Goal: Transaction & Acquisition: Book appointment/travel/reservation

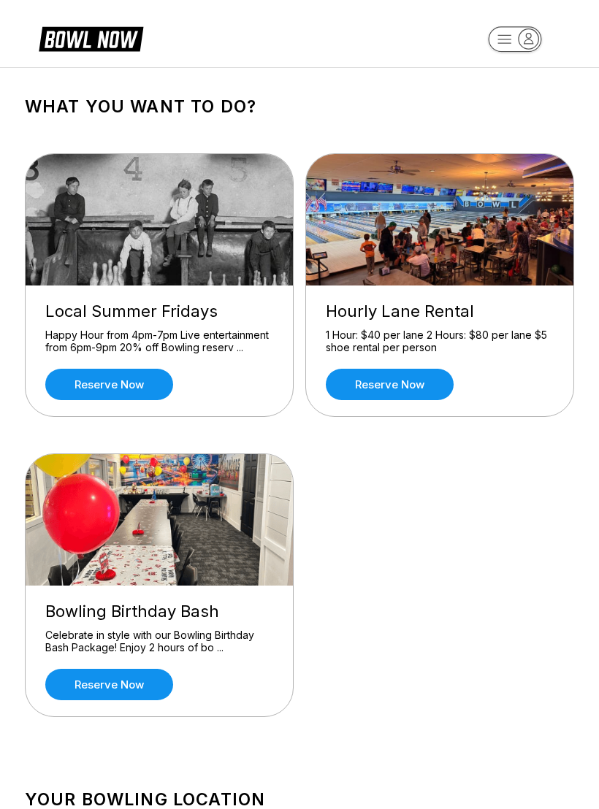
click at [74, 673] on link "Reserve now" at bounding box center [109, 684] width 128 height 31
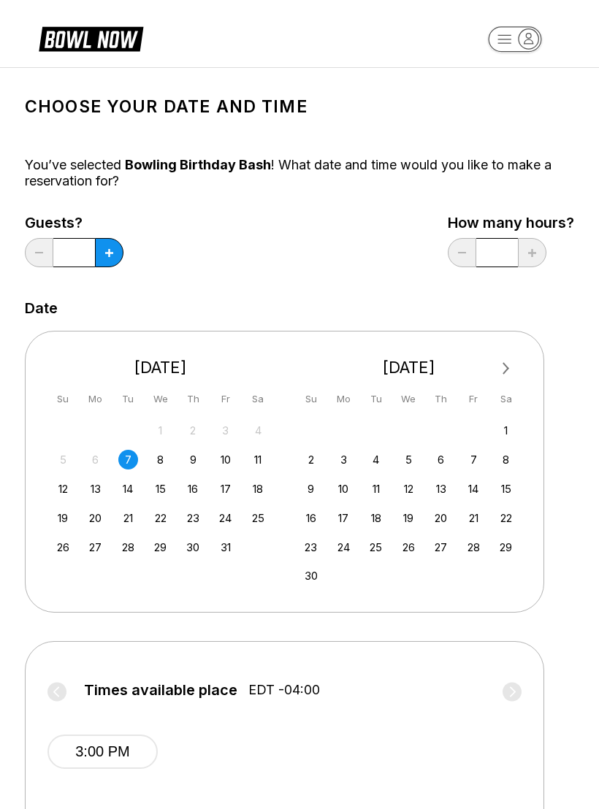
click at [169, 459] on div "8" at bounding box center [160, 460] width 20 height 20
click at [135, 452] on div "7" at bounding box center [128, 460] width 20 height 20
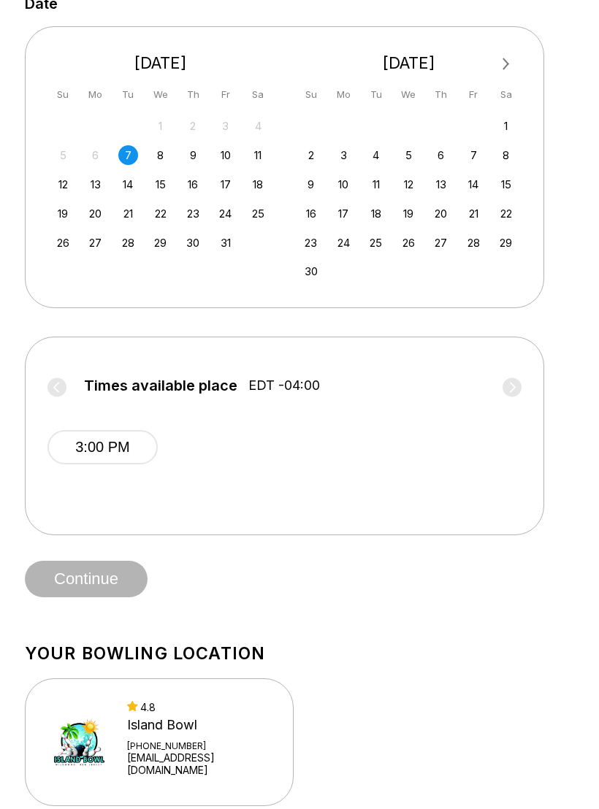
scroll to position [305, 0]
click at [222, 511] on div "Times available place EDT -04:00 3:00 PM" at bounding box center [284, 435] width 474 height 153
click at [178, 431] on div "3:00 PM" at bounding box center [284, 445] width 474 height 88
click at [192, 474] on div "3:00 PM" at bounding box center [284, 445] width 474 height 88
click at [209, 480] on div "3:00 PM" at bounding box center [284, 445] width 474 height 88
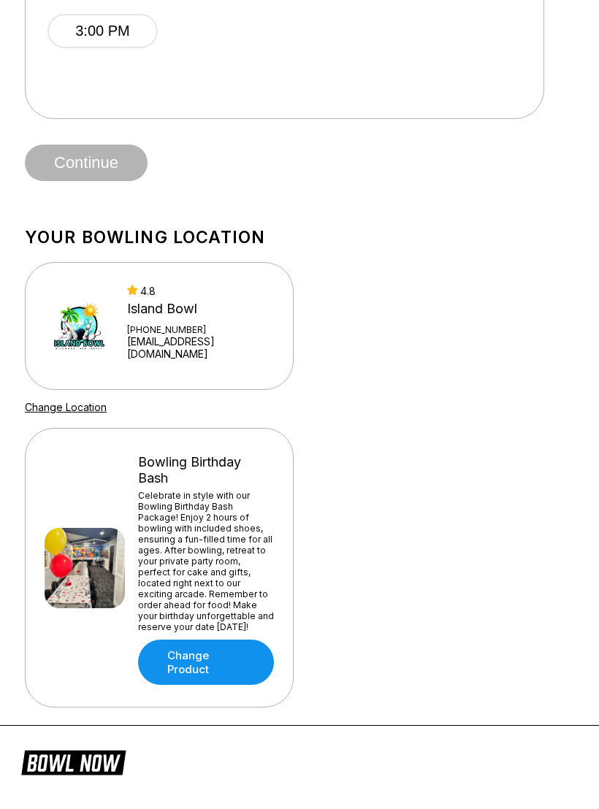
click at [75, 163] on span "Continue" at bounding box center [86, 164] width 123 height 15
click at [172, 659] on link "Change Product" at bounding box center [206, 662] width 136 height 45
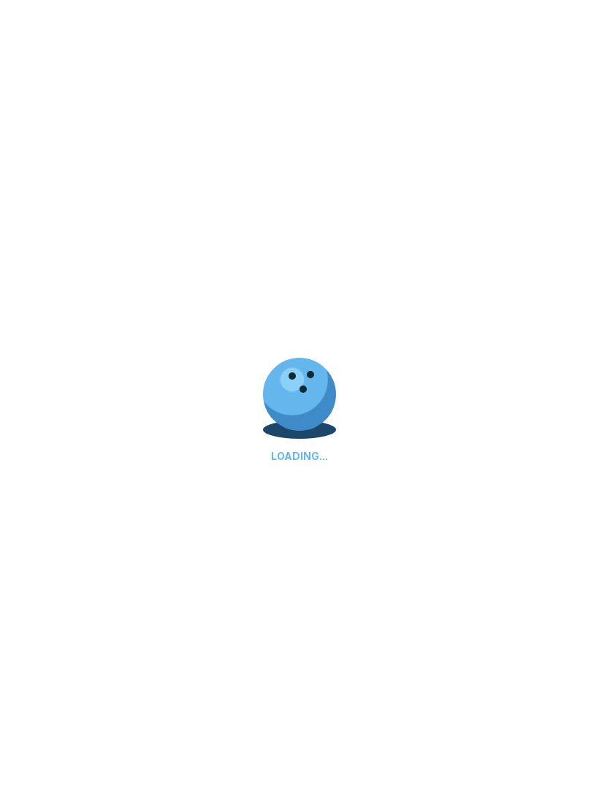
click at [171, 659] on div "LOADING..." at bounding box center [299, 404] width 599 height 809
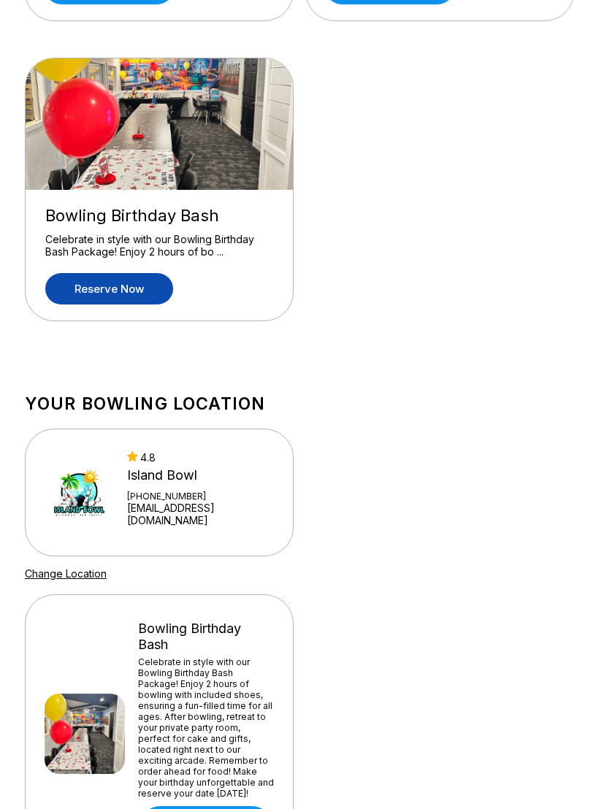
click at [101, 283] on link "Reserve now" at bounding box center [109, 289] width 128 height 31
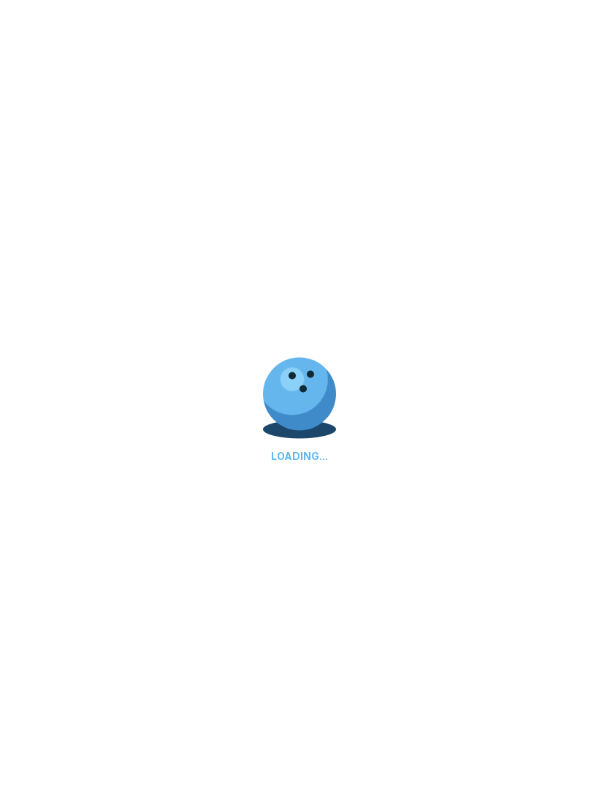
scroll to position [396, 0]
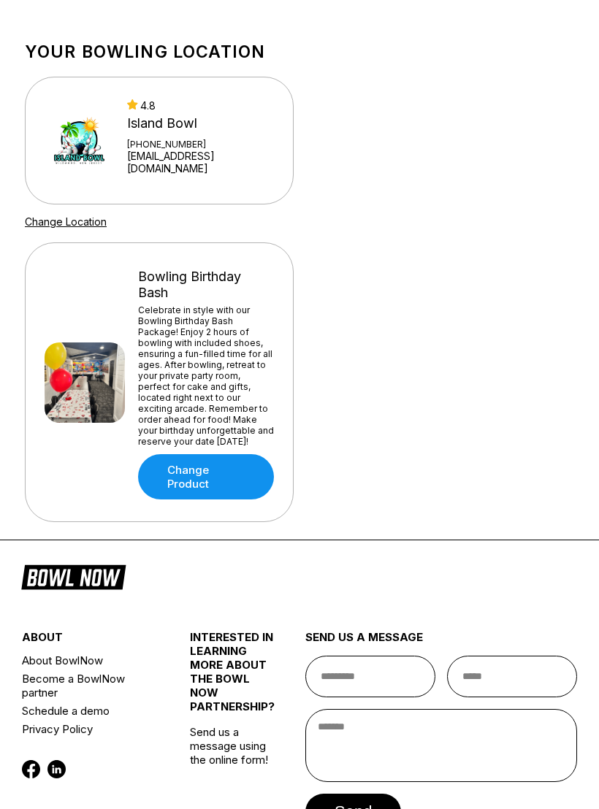
click at [180, 475] on link "Change Product" at bounding box center [206, 477] width 136 height 45
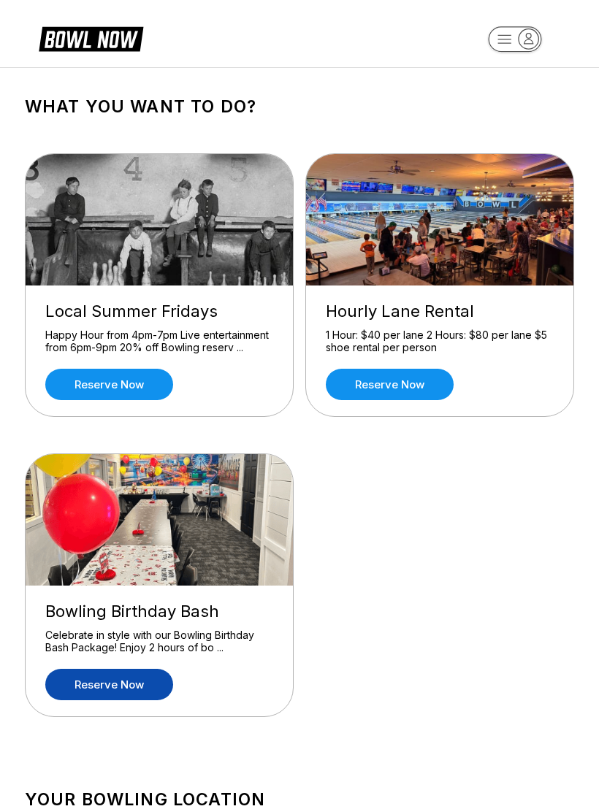
click at [84, 686] on link "Reserve now" at bounding box center [109, 684] width 128 height 31
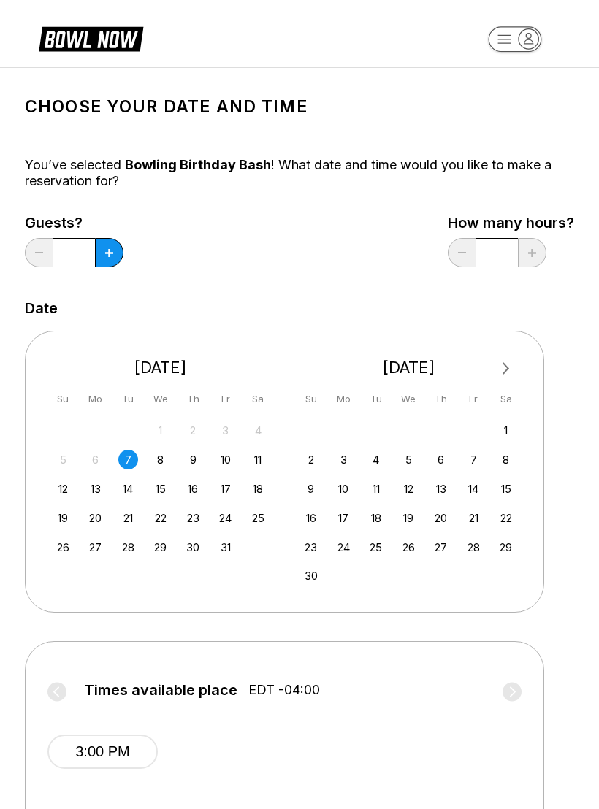
click at [94, 752] on button "3:00 PM" at bounding box center [102, 752] width 110 height 34
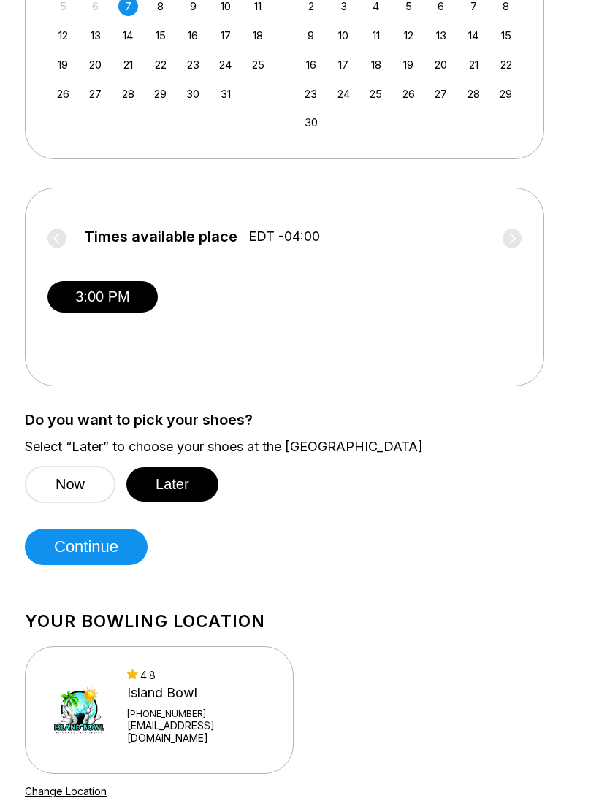
scroll to position [454, 0]
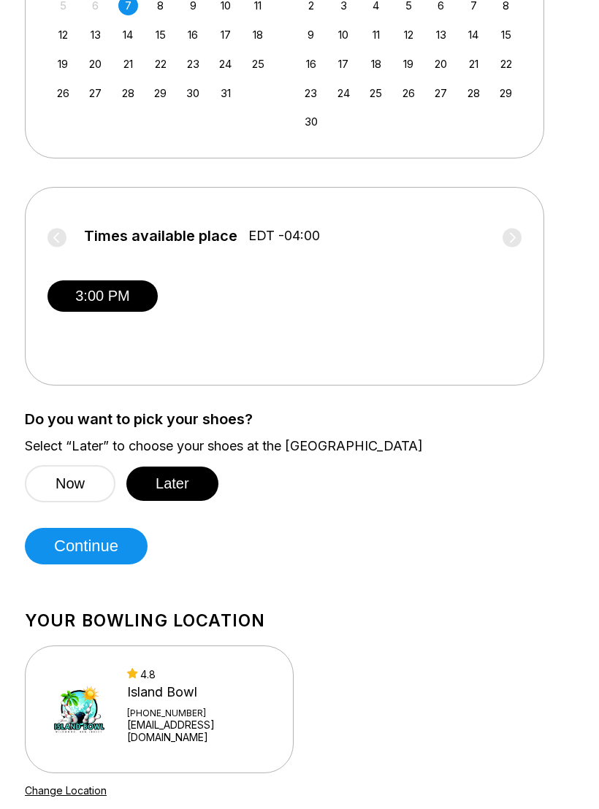
click at [64, 544] on button "Continue" at bounding box center [86, 547] width 123 height 37
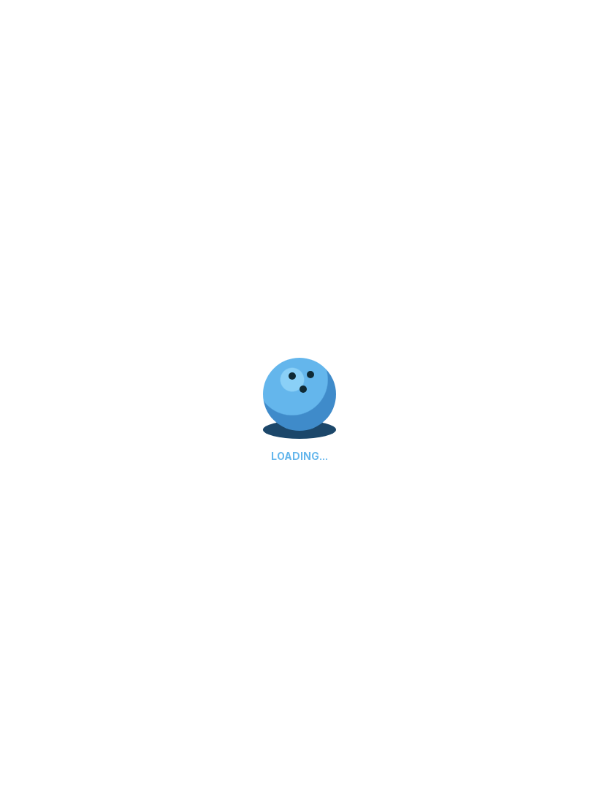
select select "**"
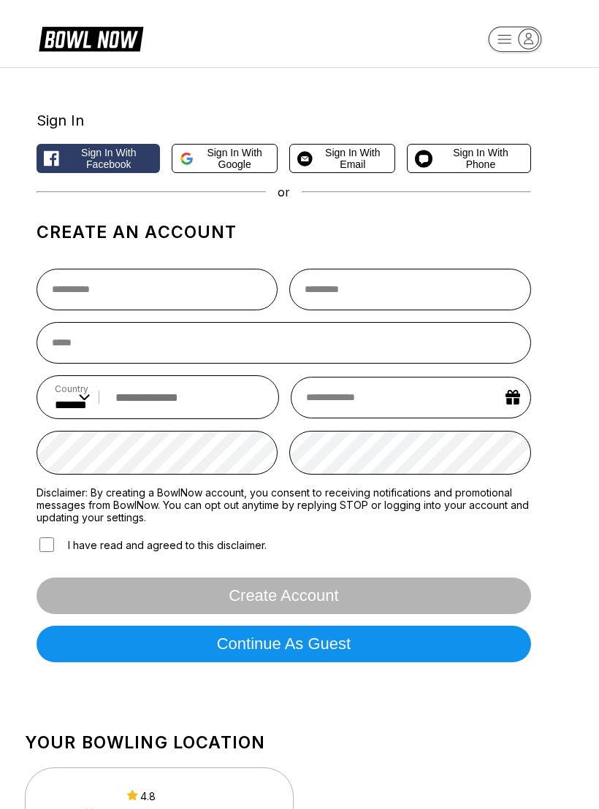
click at [354, 155] on span "Sign in with Email" at bounding box center [353, 158] width 69 height 23
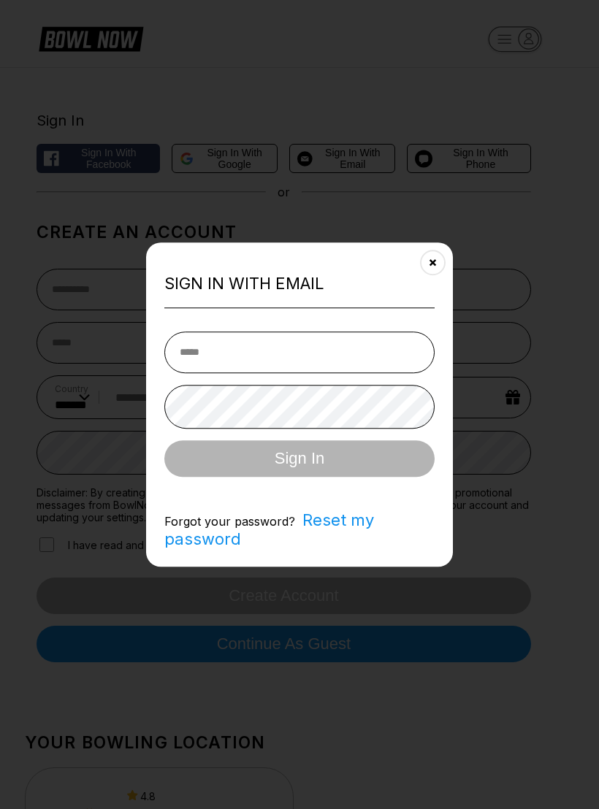
click at [434, 257] on button "Close" at bounding box center [433, 263] width 36 height 36
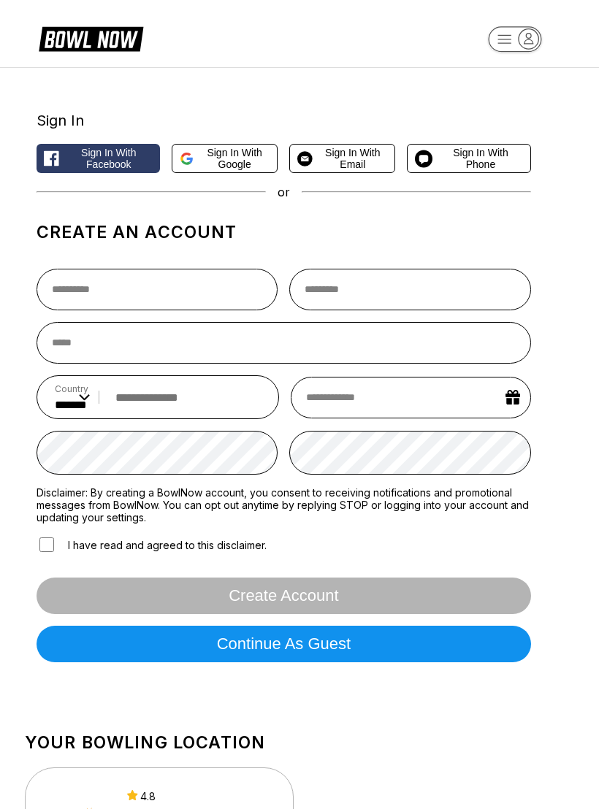
click at [372, 639] on button "Continue as guest" at bounding box center [284, 644] width 495 height 37
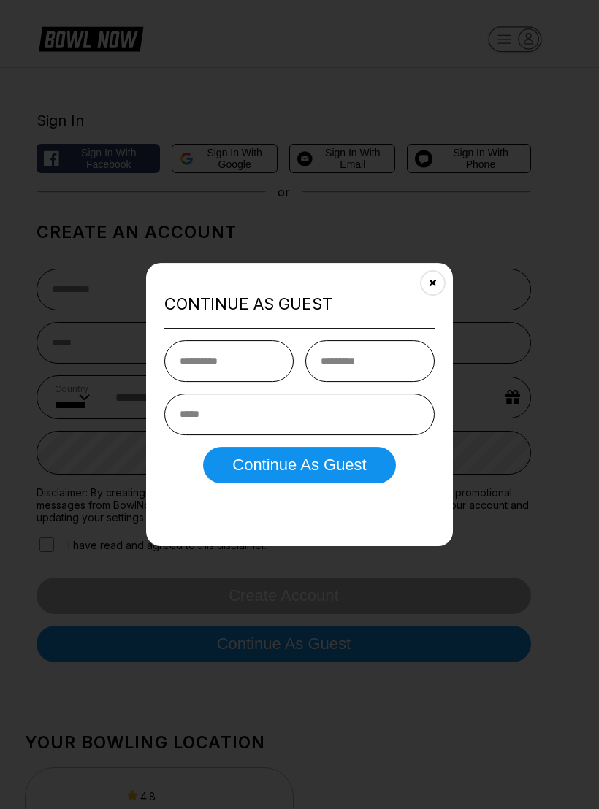
click at [423, 289] on button "Close" at bounding box center [433, 283] width 36 height 36
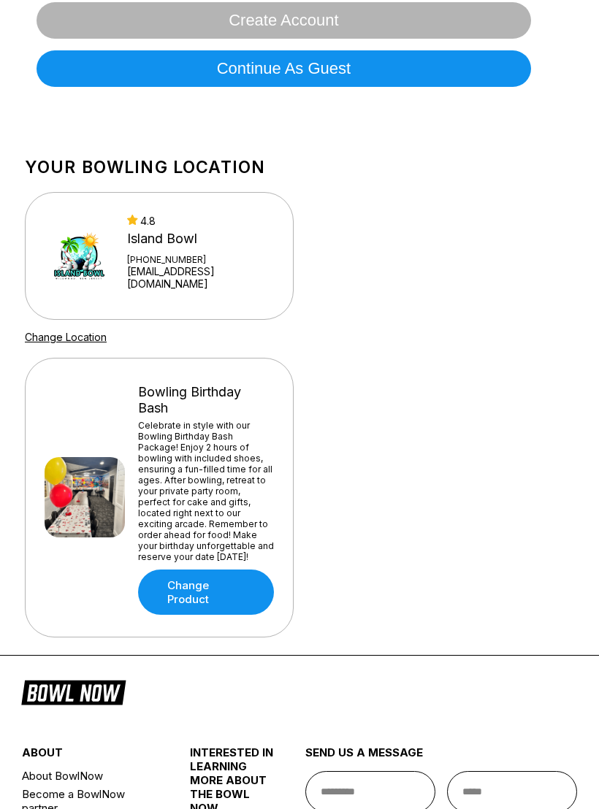
scroll to position [576, 0]
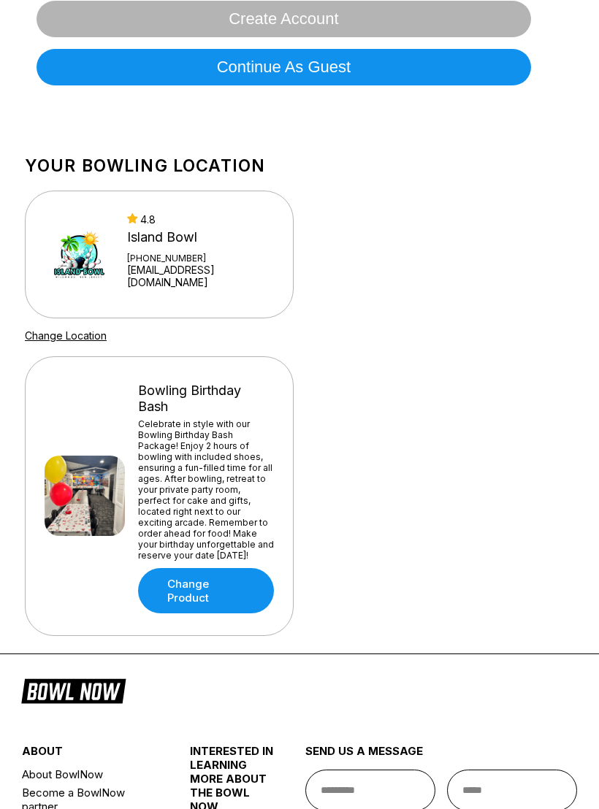
click at [212, 585] on link "Change Product" at bounding box center [206, 591] width 136 height 45
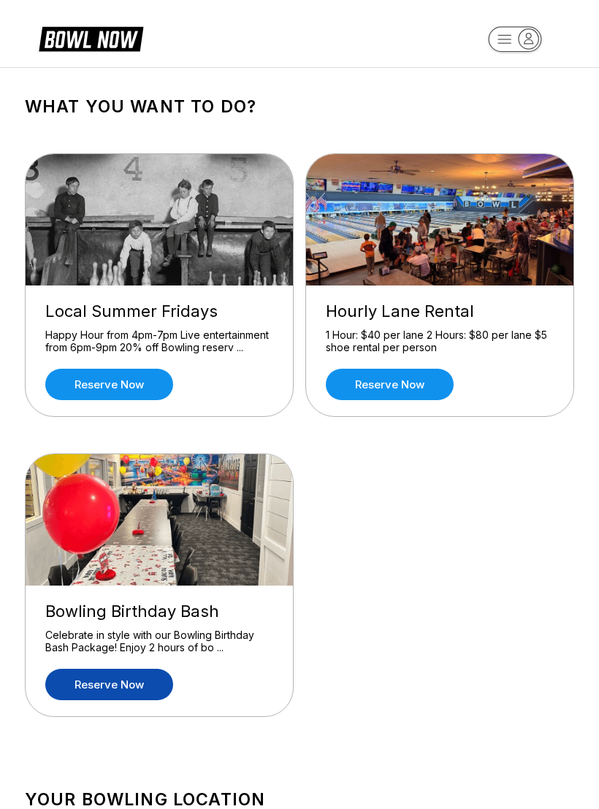
click at [408, 390] on link "Reserve now" at bounding box center [390, 384] width 128 height 31
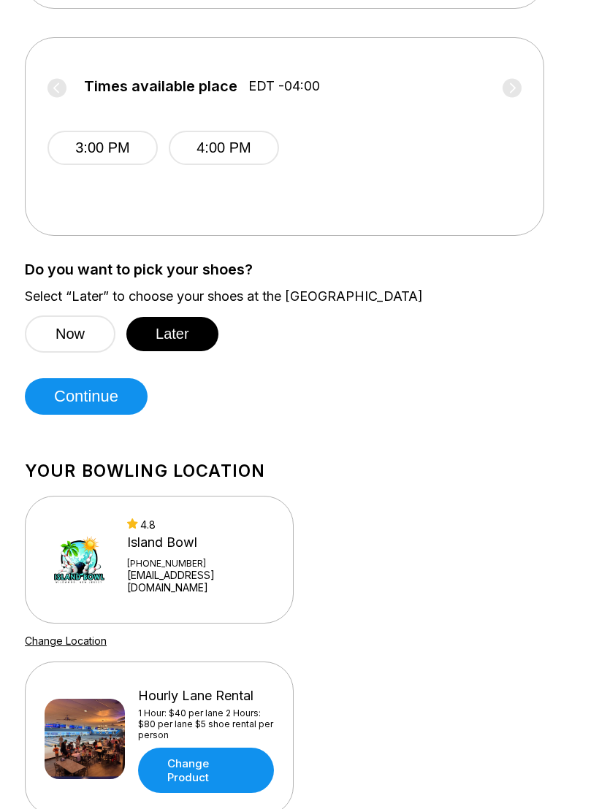
scroll to position [608, 0]
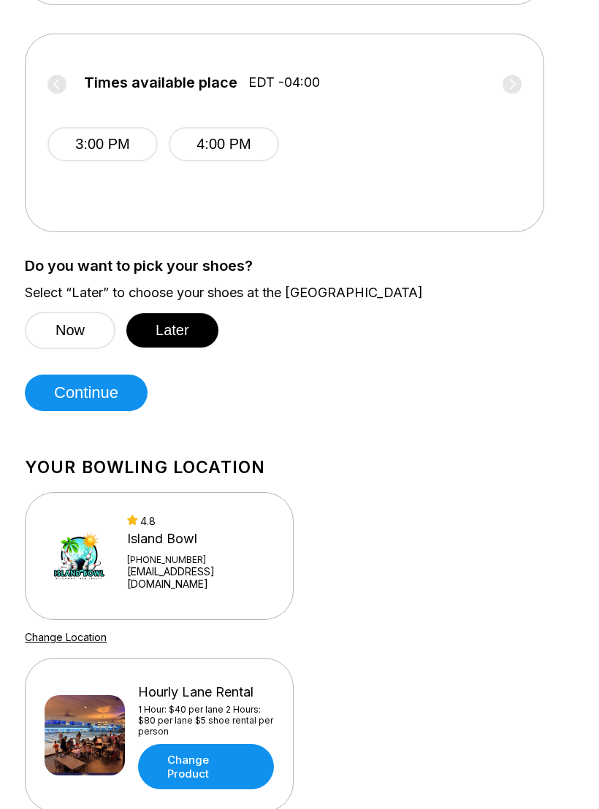
click at [110, 382] on button "Continue" at bounding box center [86, 393] width 123 height 37
select select "**"
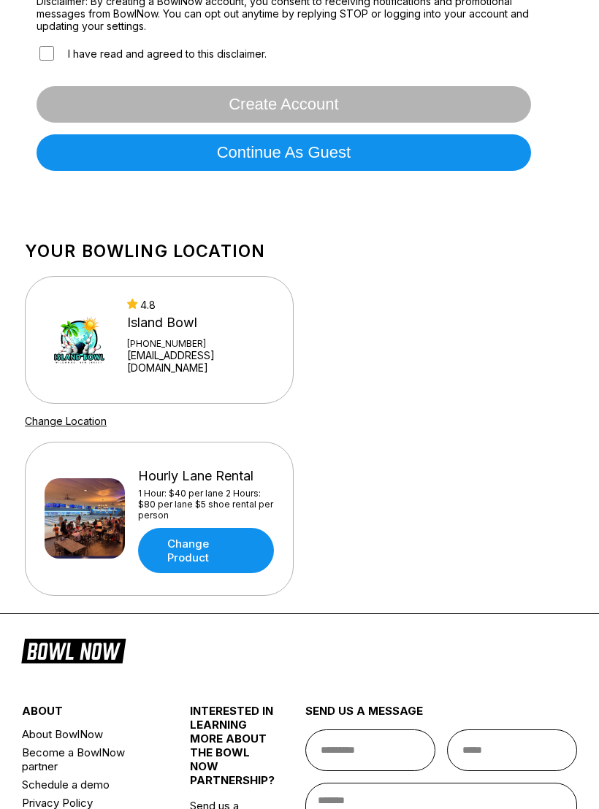
scroll to position [496, 0]
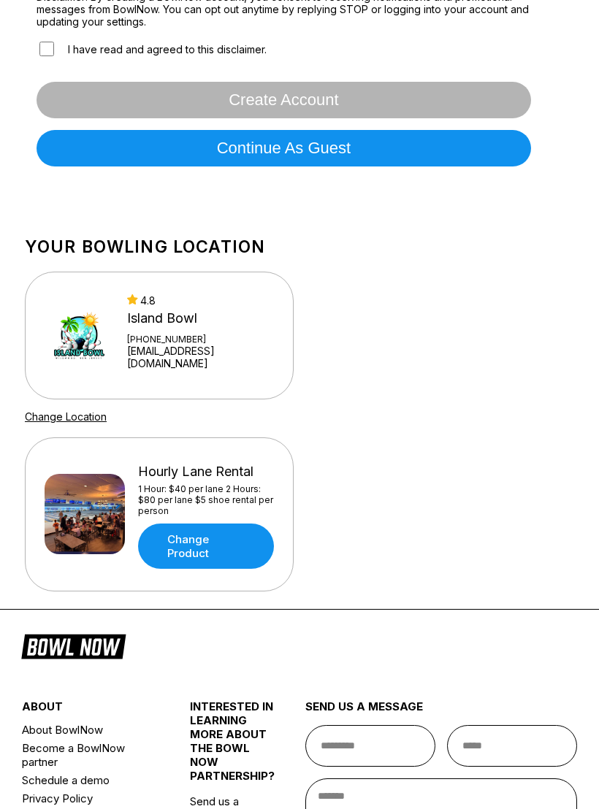
click at [228, 554] on link "Change Product" at bounding box center [206, 546] width 136 height 45
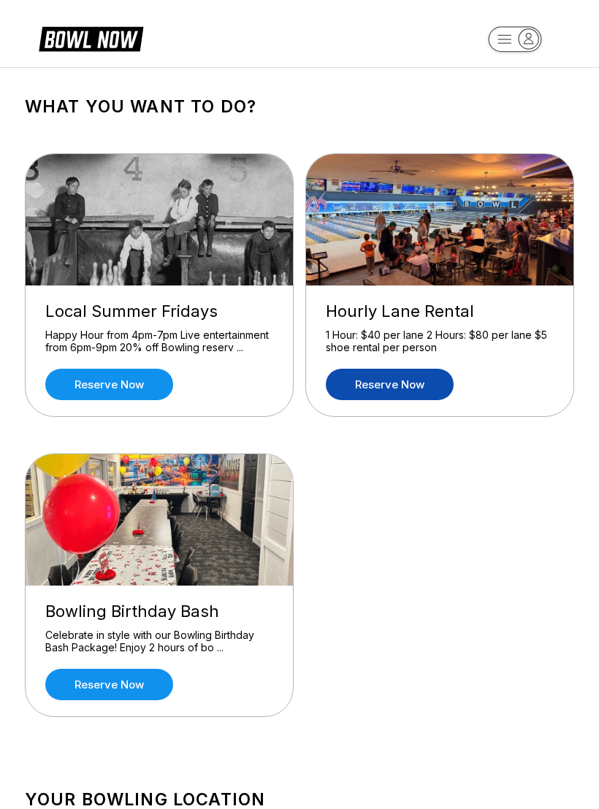
click at [141, 375] on link "Reserve now" at bounding box center [109, 384] width 128 height 31
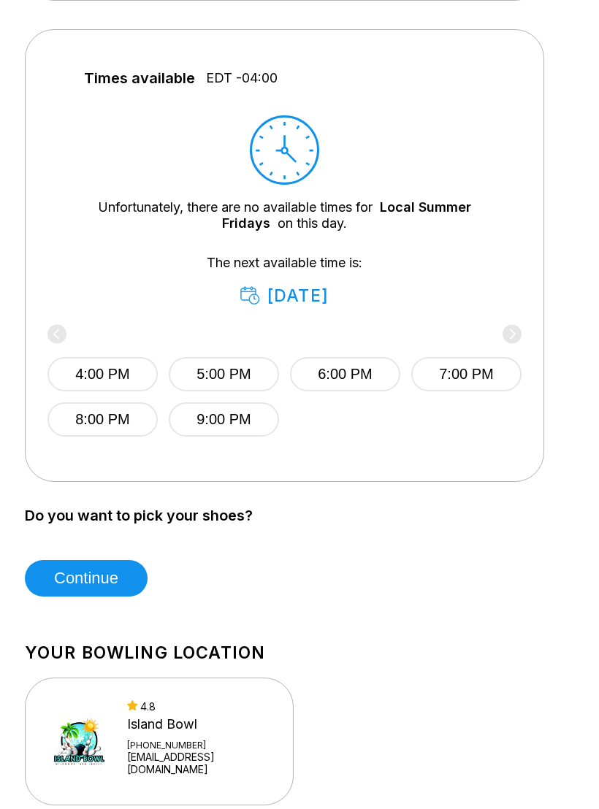
scroll to position [613, 0]
click at [129, 579] on button "Continue" at bounding box center [86, 578] width 123 height 37
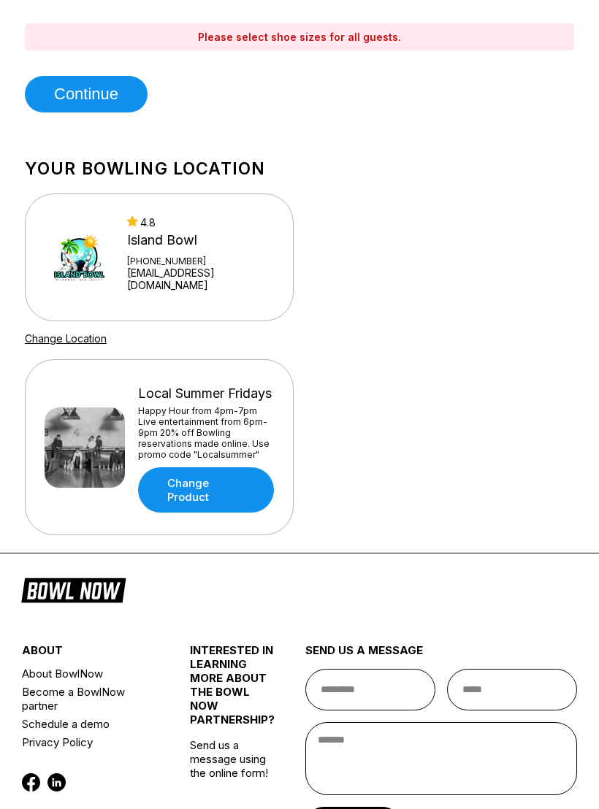
click at [234, 497] on link "Change Product" at bounding box center [206, 490] width 136 height 45
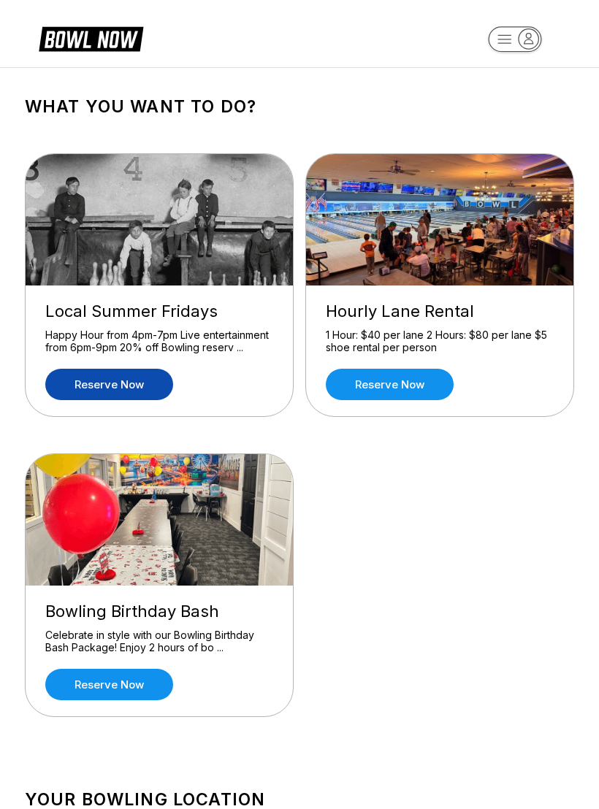
click at [123, 12] on header at bounding box center [299, 33] width 599 height 67
click at [481, 85] on div "What you want to do? Local Summer Fridays Happy Hour from 4pm-7pm Live entertai…" at bounding box center [299, 414] width 584 height 693
click at [142, 1] on header at bounding box center [299, 33] width 599 height 67
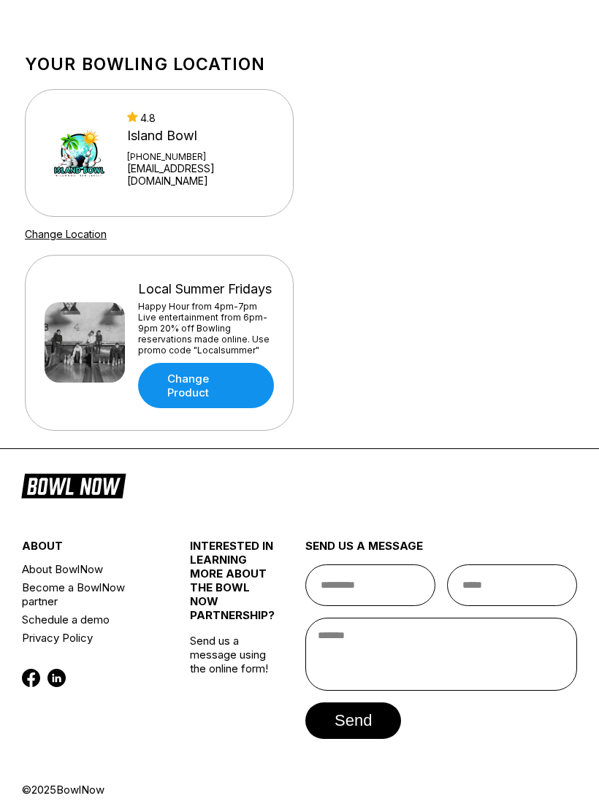
scroll to position [740, 0]
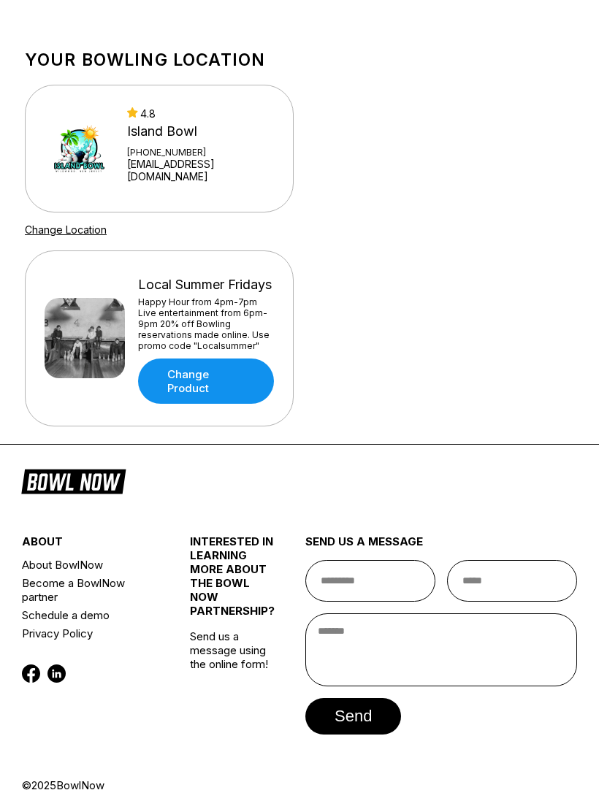
click at [199, 382] on link "Change Product" at bounding box center [206, 381] width 136 height 45
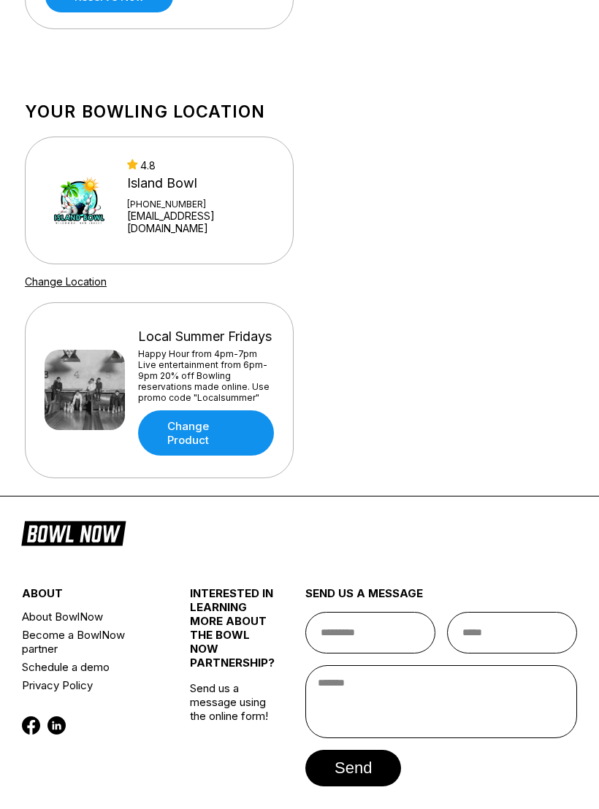
scroll to position [687, 0]
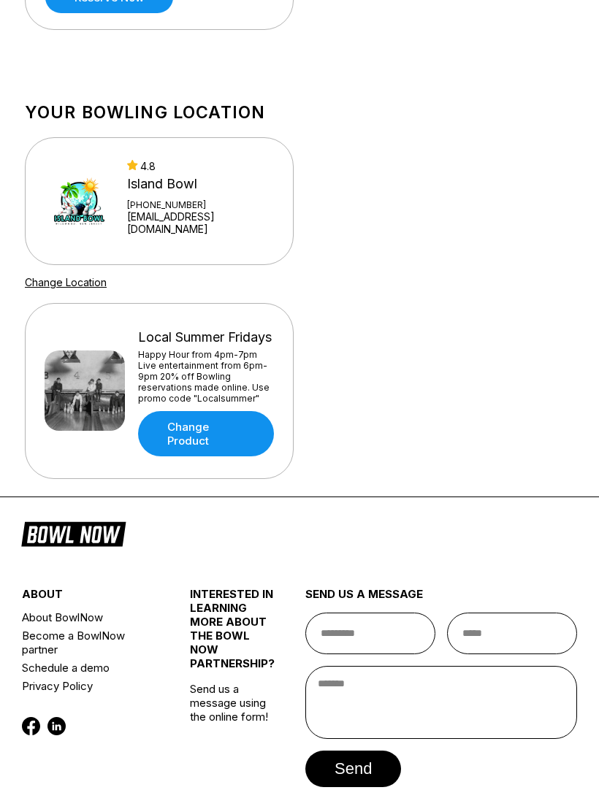
click at [190, 457] on link "Change Product" at bounding box center [206, 434] width 136 height 45
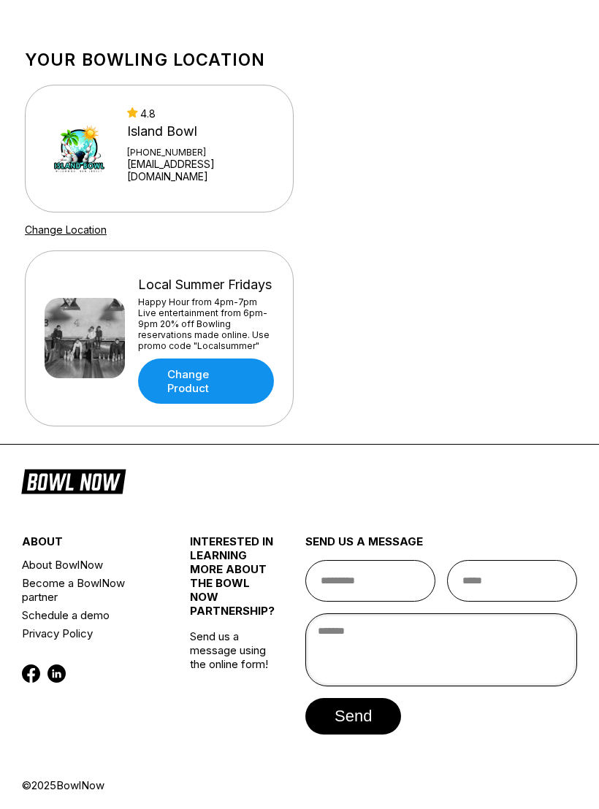
click at [348, 647] on textarea at bounding box center [441, 650] width 272 height 73
type textarea "**********"
click at [126, 589] on link "Become a BowlNow partner" at bounding box center [90, 590] width 136 height 32
